Goal: Task Accomplishment & Management: Manage account settings

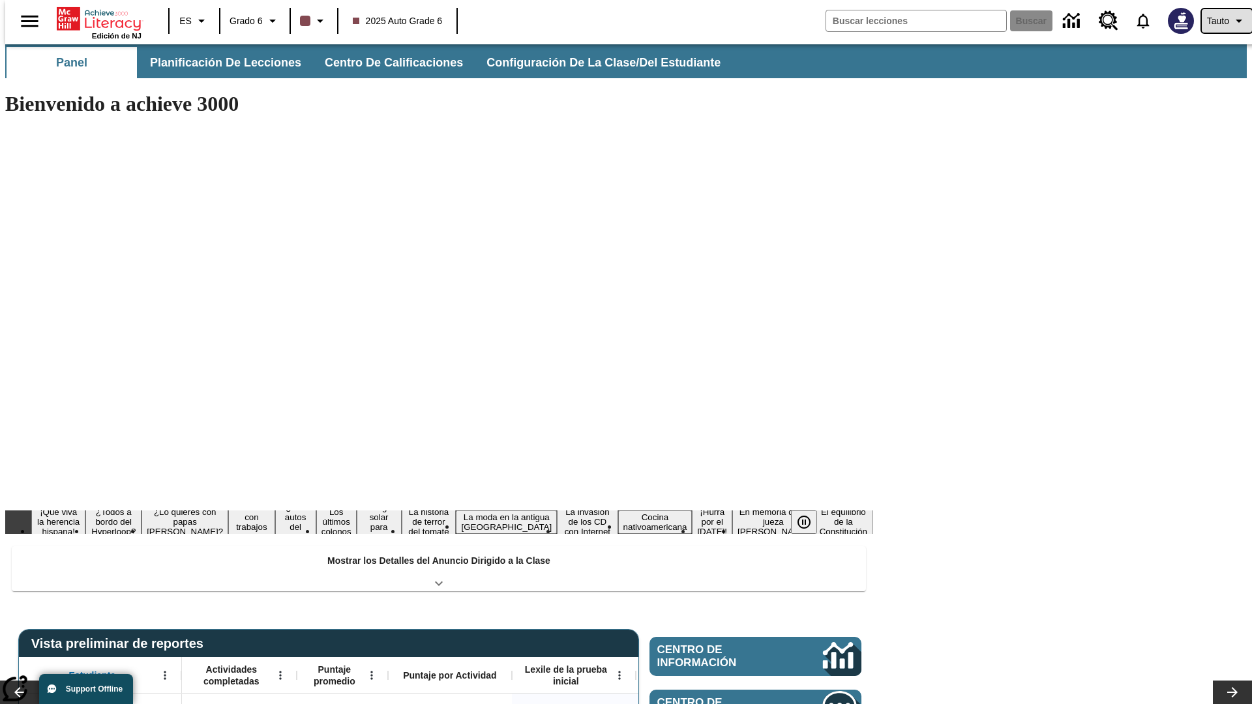
click at [1220, 21] on span "Tauto" at bounding box center [1218, 21] width 22 height 14
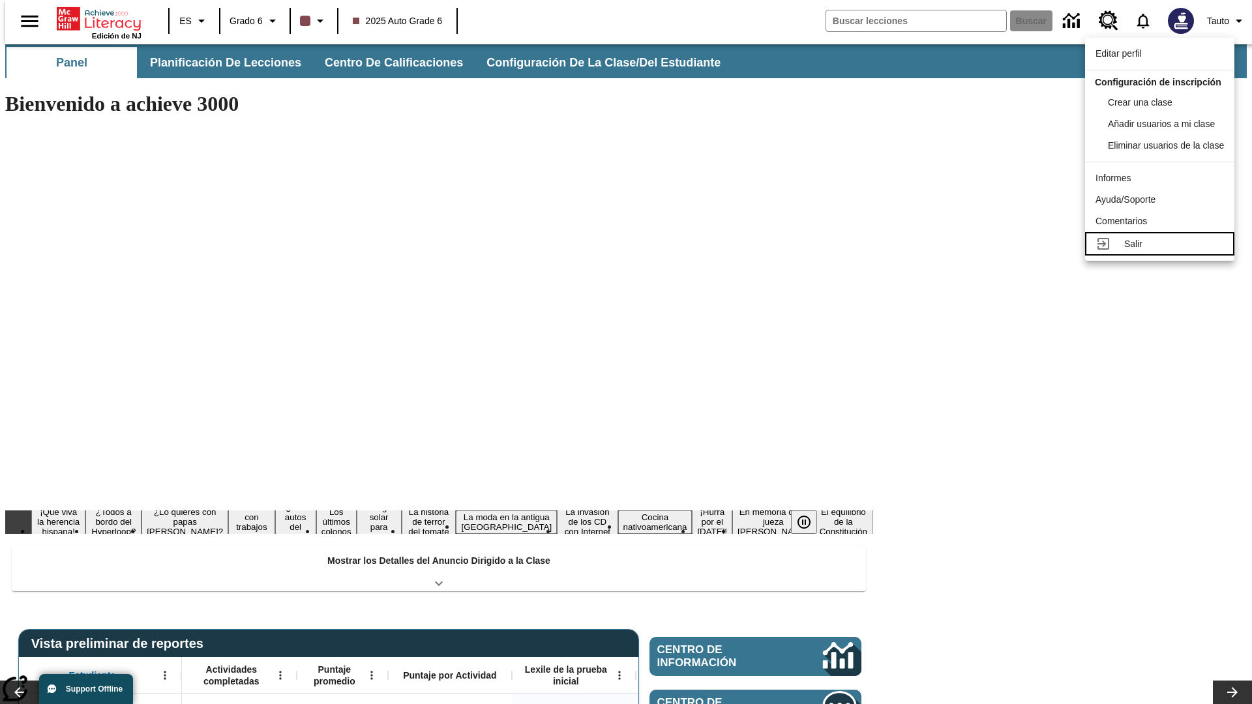
click at [1163, 251] on div "Salir" at bounding box center [1174, 244] width 100 height 14
